Goal: Information Seeking & Learning: Find contact information

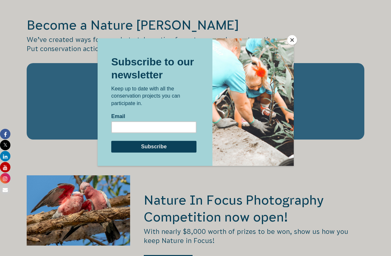
scroll to position [996, 0]
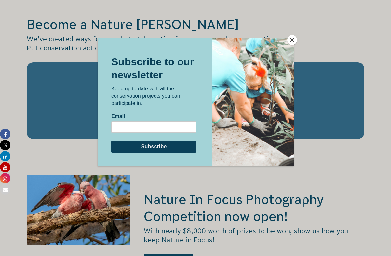
click at [293, 40] on button "Close" at bounding box center [292, 40] width 10 height 10
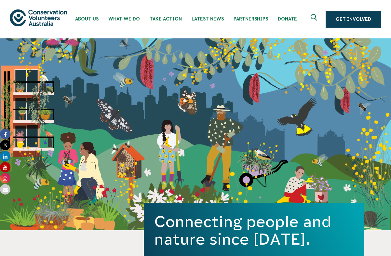
scroll to position [0, 0]
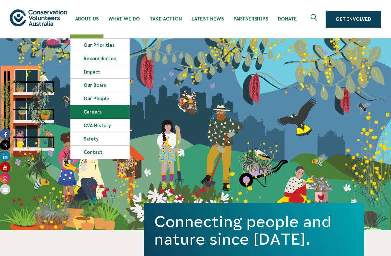
click at [103, 113] on link "Careers" at bounding box center [100, 111] width 59 height 13
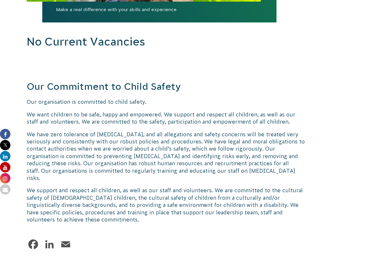
scroll to position [768, 0]
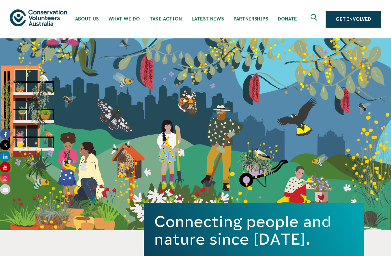
click at [315, 17] on icon "Expand search box" at bounding box center [315, 19] width 8 height 10
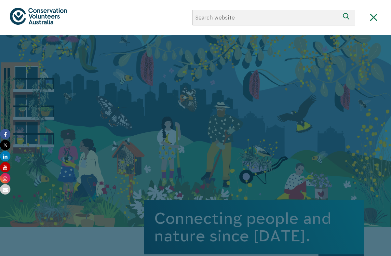
click at [228, 17] on input "Search website" at bounding box center [266, 18] width 147 height 16
type input "volunteers"
click at [348, 18] on button "Search" at bounding box center [348, 18] width 16 height 16
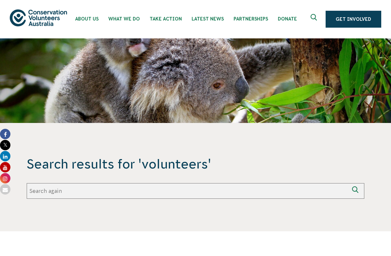
click at [124, 192] on input "Search again" at bounding box center [188, 191] width 322 height 16
click at [356, 190] on icon "submit" at bounding box center [356, 191] width 9 height 9
click at [214, 195] on input "Search again" at bounding box center [188, 191] width 322 height 16
type input "volunteers"
click at [357, 191] on button "Search again" at bounding box center [357, 191] width 16 height 16
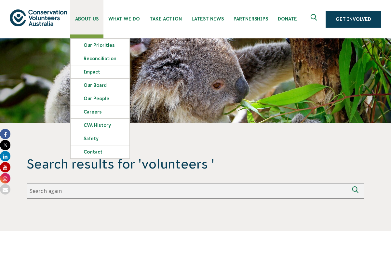
click at [93, 18] on span "About Us" at bounding box center [86, 18] width 23 height 5
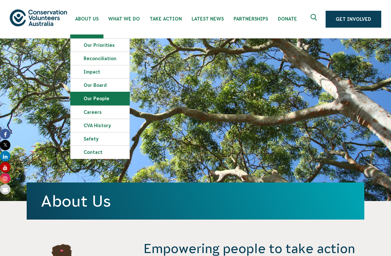
click at [101, 99] on link "Our People" at bounding box center [100, 98] width 59 height 13
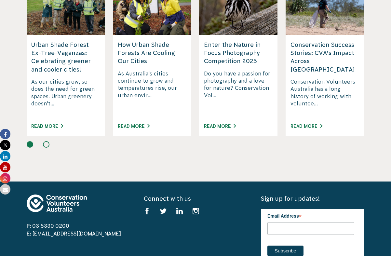
scroll to position [920, 0]
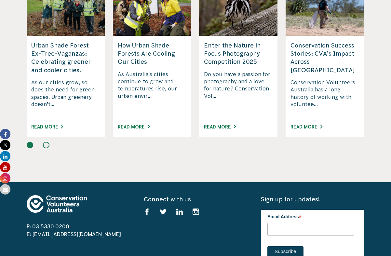
click at [47, 142] on button at bounding box center [46, 145] width 7 height 7
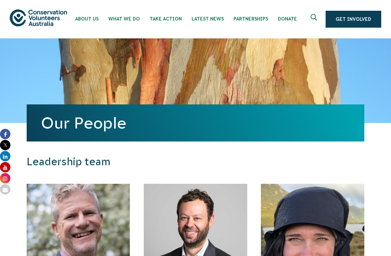
scroll to position [0, 0]
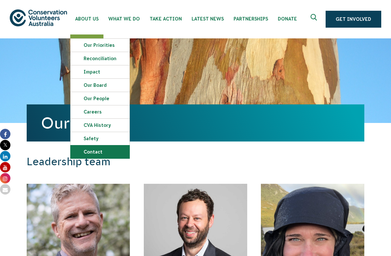
click at [101, 152] on link "Contact" at bounding box center [100, 152] width 59 height 13
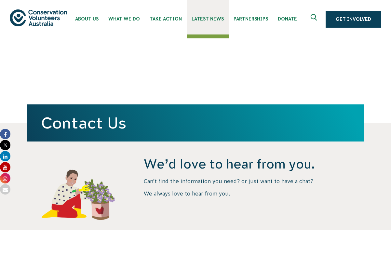
click at [203, 25] on link "Latest News" at bounding box center [208, 17] width 42 height 35
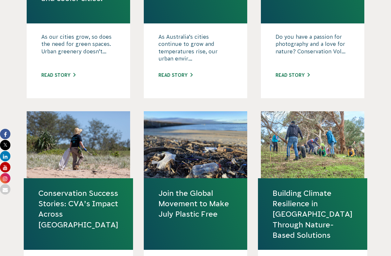
scroll to position [400, 0]
